Goal: Information Seeking & Learning: Learn about a topic

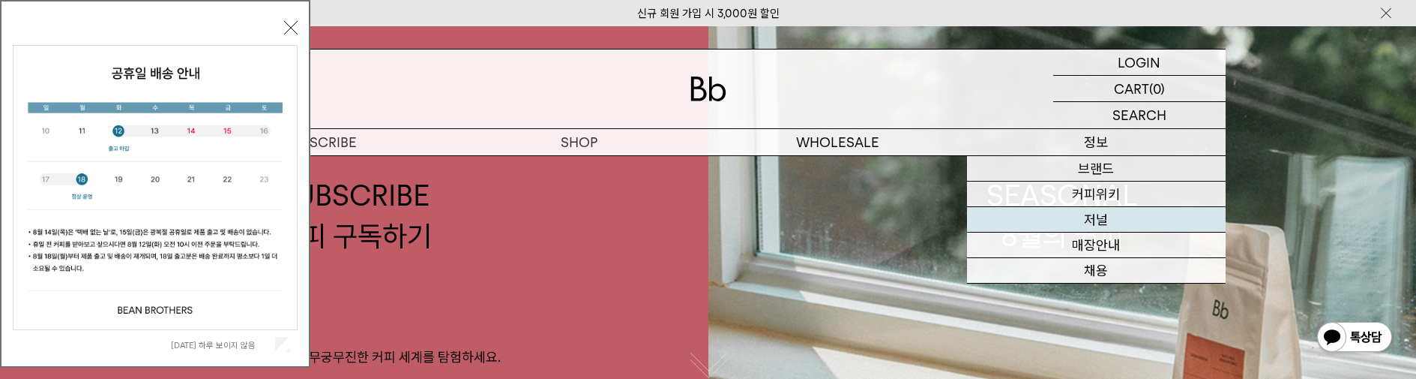
click at [1082, 217] on link "저널" at bounding box center [1096, 219] width 259 height 25
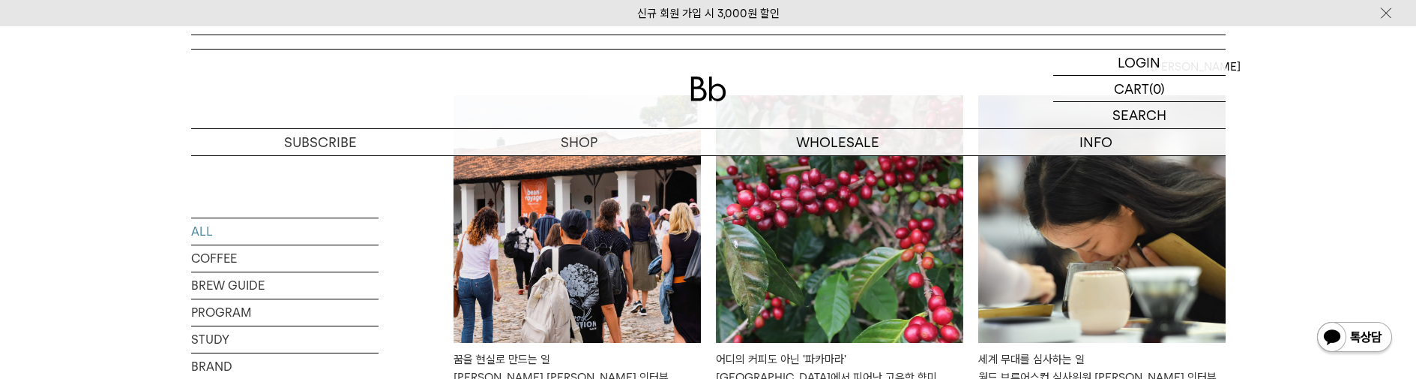
scroll to position [375, 0]
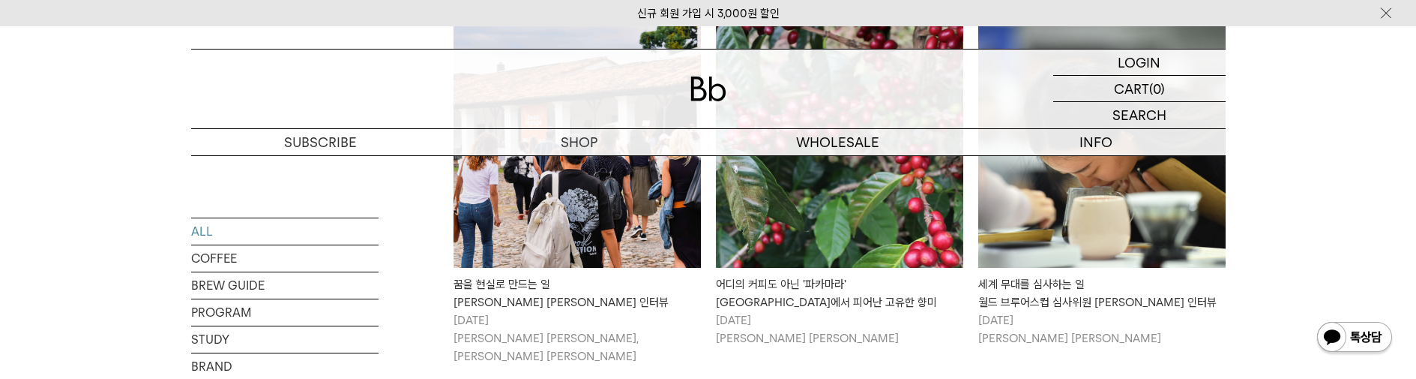
click at [543, 293] on div "꿈을 현실로 만드는 일 빈보야지 탁승희 대표 인터뷰" at bounding box center [577, 293] width 247 height 36
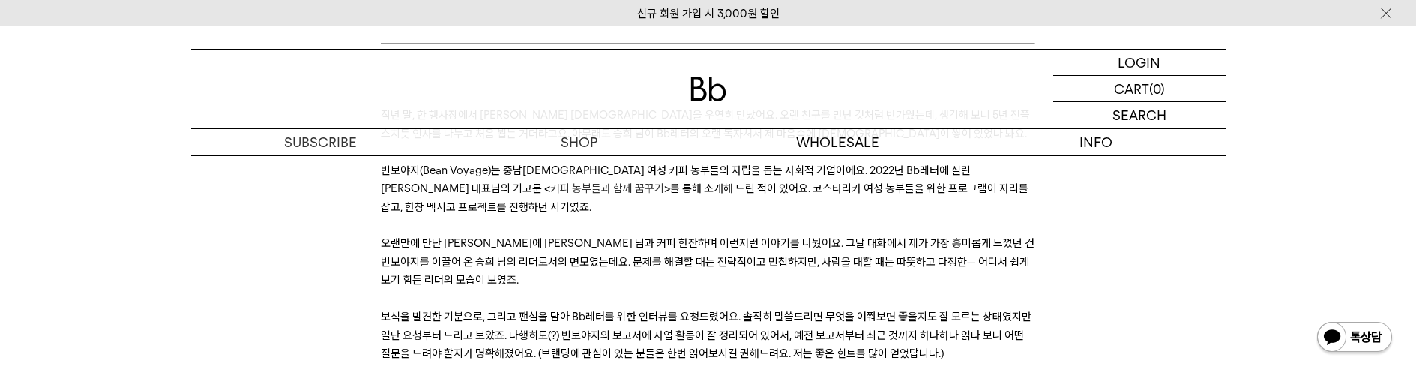
scroll to position [450, 0]
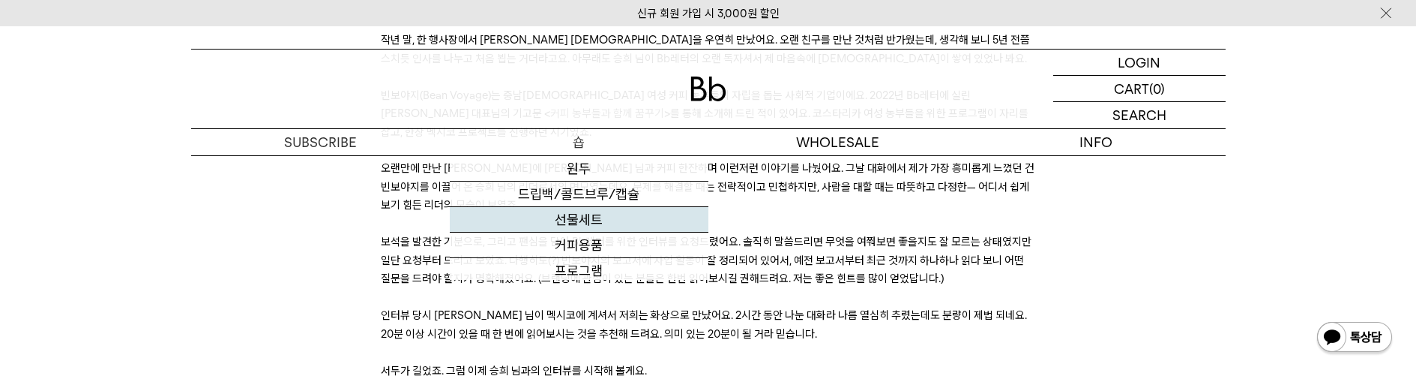
click at [569, 217] on link "선물세트" at bounding box center [579, 219] width 259 height 25
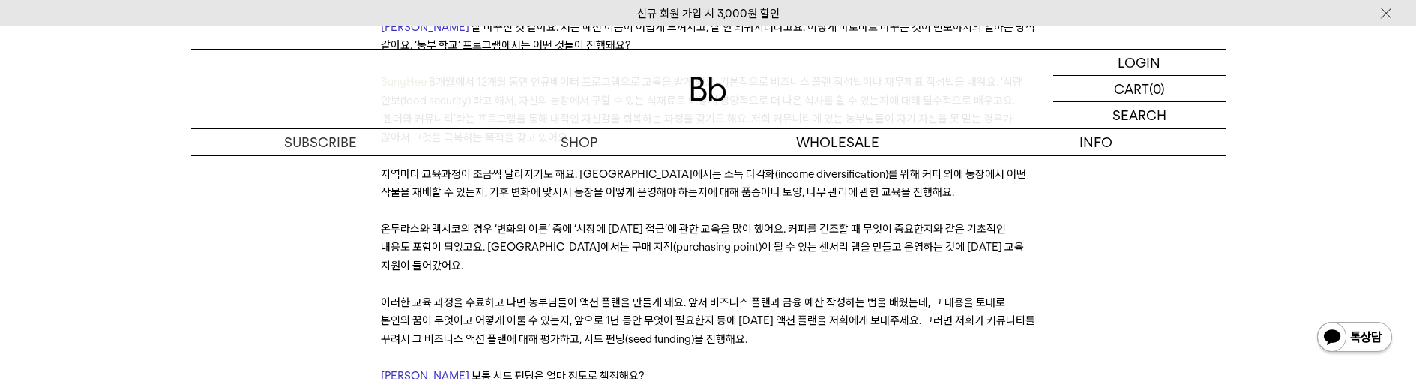
scroll to position [5373, 0]
